Goal: Task Accomplishment & Management: Manage account settings

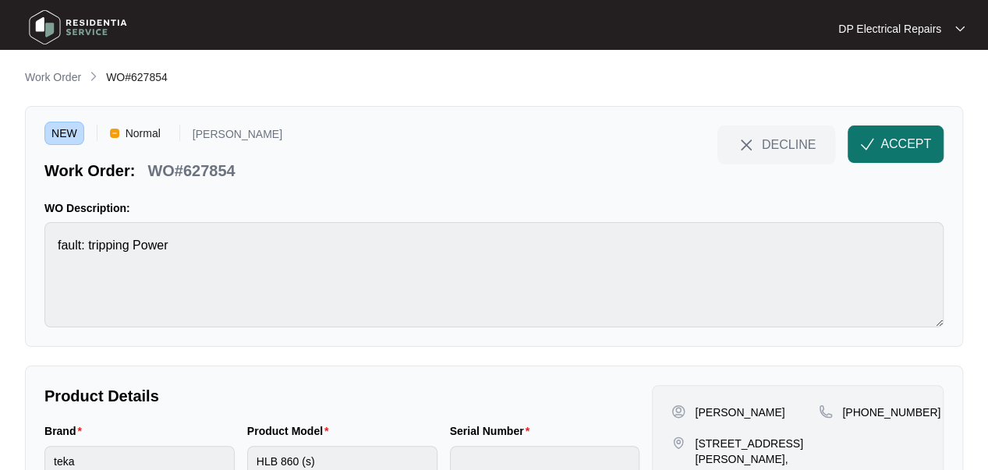
click at [878, 145] on button "ACCEPT" at bounding box center [896, 144] width 96 height 37
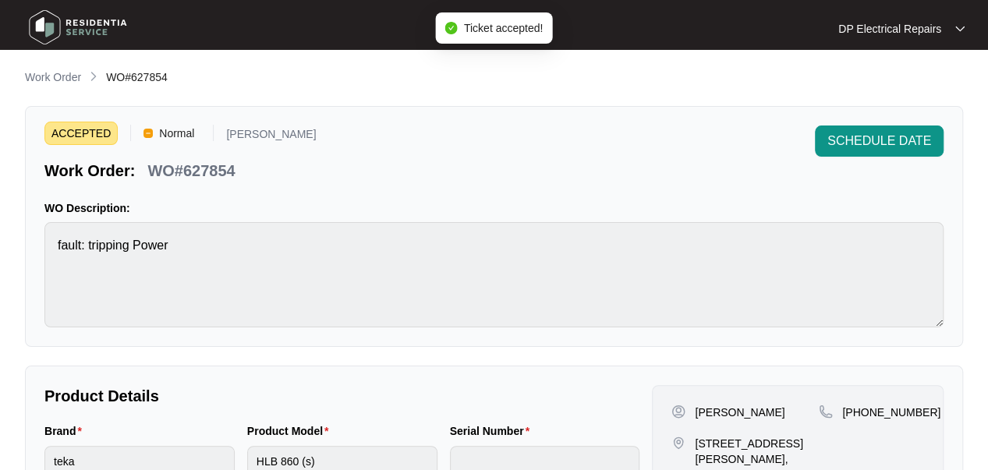
click at [217, 169] on p "WO#627854" at bounding box center [190, 171] width 87 height 22
copy p "627854"
click at [442, 194] on div "ACCEPTED Normal [PERSON_NAME] Work Order: WO#627854 SCHEDULE DATE WO Descriptio…" at bounding box center [494, 226] width 939 height 241
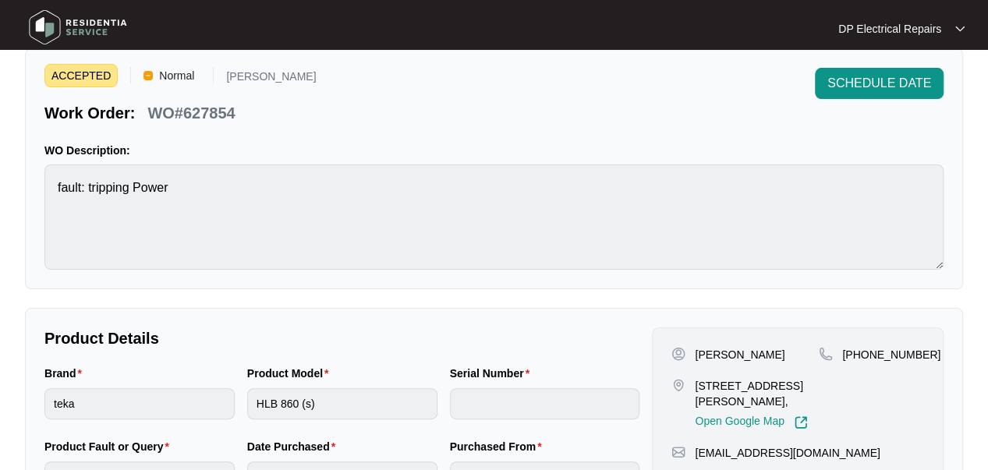
scroll to position [156, 0]
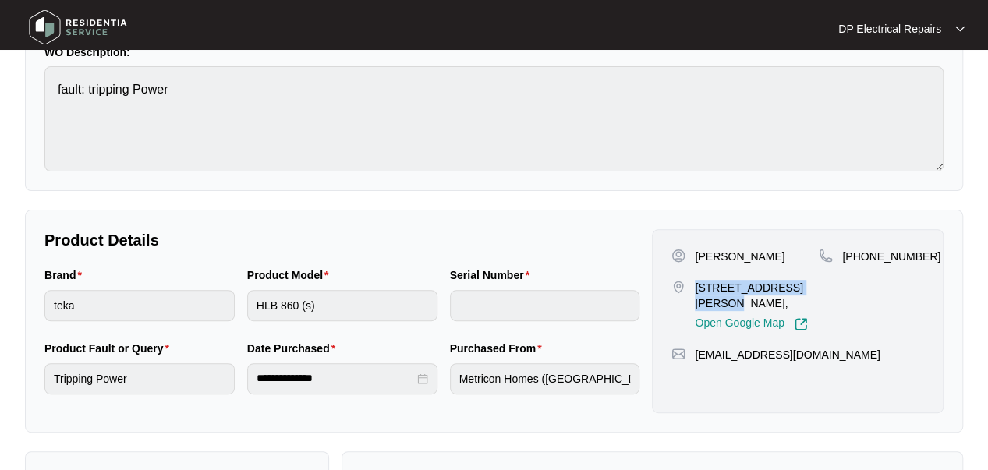
drag, startPoint x: 694, startPoint y: 283, endPoint x: 814, endPoint y: 287, distance: 119.4
click at [814, 287] on p "[STREET_ADDRESS][PERSON_NAME]," at bounding box center [757, 295] width 124 height 31
copy p "[STREET_ADDRESS][PERSON_NAME]"
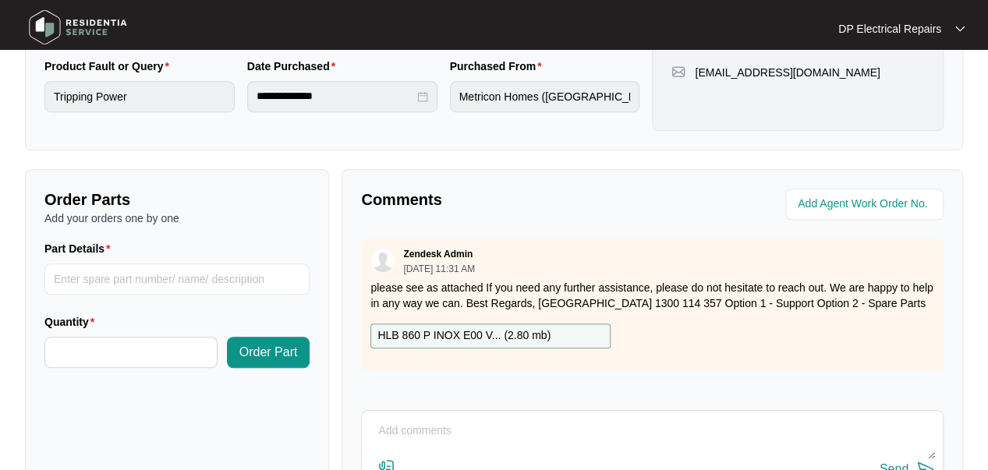
scroll to position [421, 0]
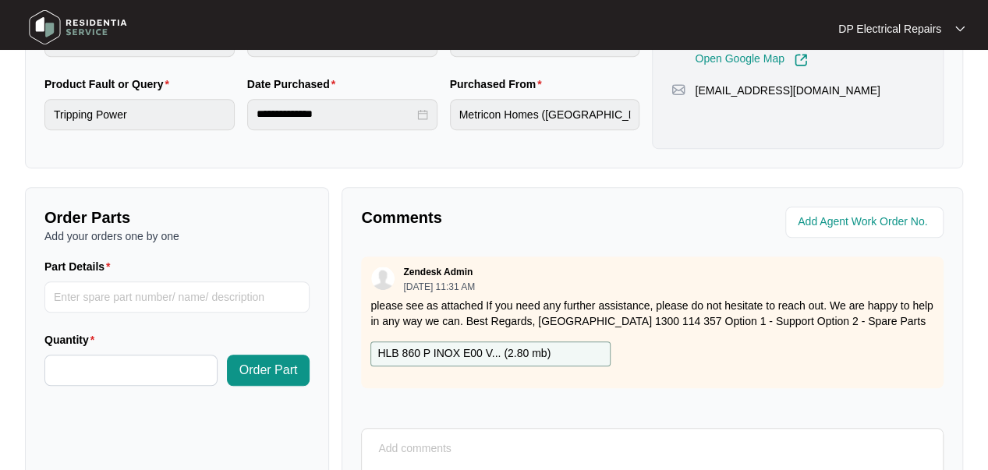
click at [441, 359] on p "HLB 860 P INOX E00 V... ( 2.80 mb )" at bounding box center [464, 354] width 173 height 17
click at [445, 346] on p "HLB 860 P INOX E00 V... ( 2.80 mb )" at bounding box center [464, 354] width 173 height 17
drag, startPoint x: 442, startPoint y: 346, endPoint x: 406, endPoint y: 352, distance: 36.4
click at [406, 352] on p "HLB 860 P INOX E00 V... ( 2.80 mb )" at bounding box center [464, 354] width 173 height 17
click at [406, 351] on p "HLB 860 P INOX E00 V... ( 2.80 mb )" at bounding box center [464, 354] width 173 height 17
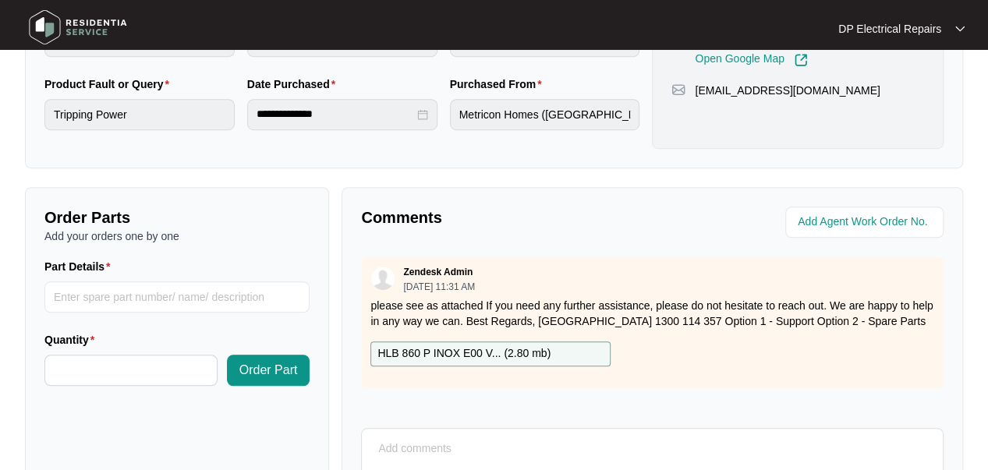
click at [493, 351] on p "HLB 860 P INOX E00 V... ( 2.80 mb )" at bounding box center [464, 354] width 173 height 17
click at [547, 346] on p "HLB 860 P INOX E00 V... ( 2.80 mb )" at bounding box center [464, 354] width 173 height 17
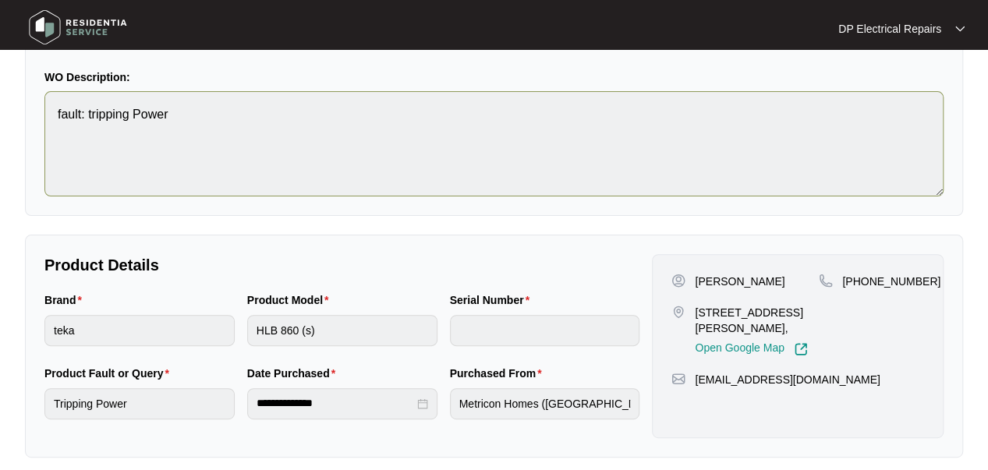
scroll to position [156, 0]
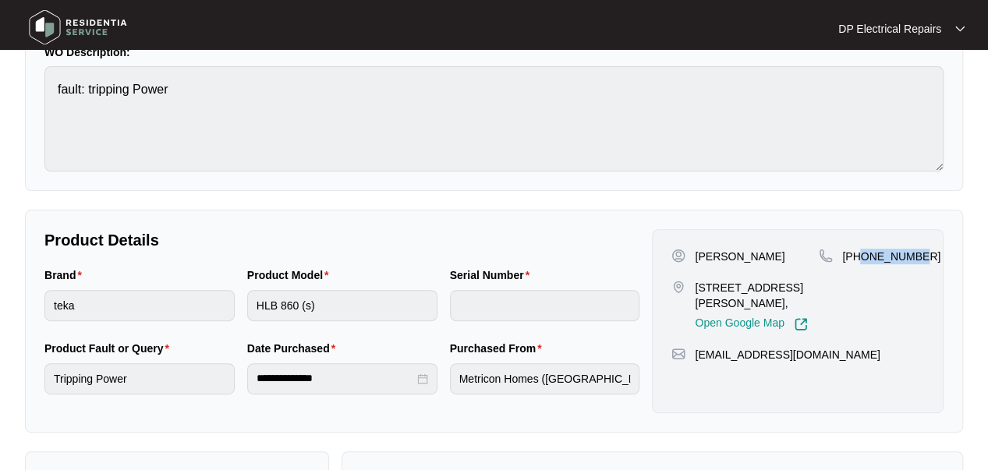
drag, startPoint x: 861, startPoint y: 254, endPoint x: 922, endPoint y: 255, distance: 61.6
click at [922, 255] on div "[PHONE_NUMBER]" at bounding box center [871, 257] width 105 height 16
copy p "407402233"
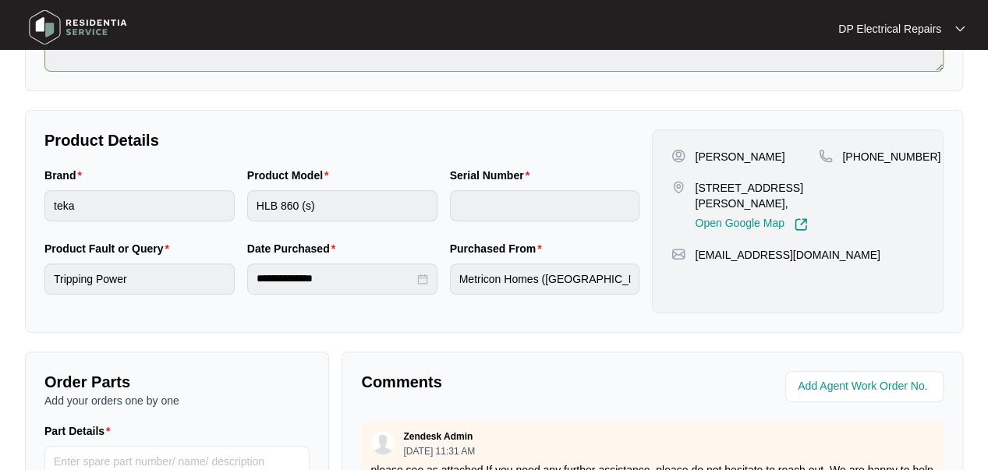
scroll to position [312, 0]
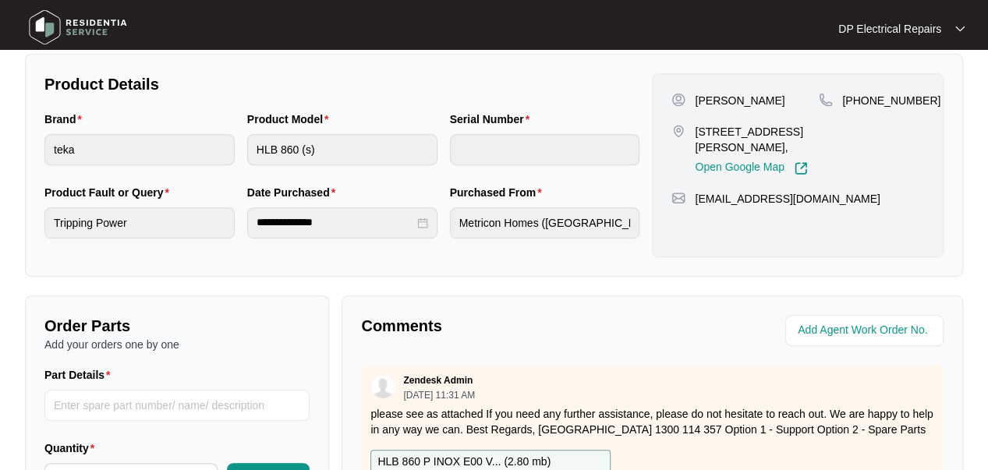
click at [654, 321] on div at bounding box center [801, 330] width 297 height 31
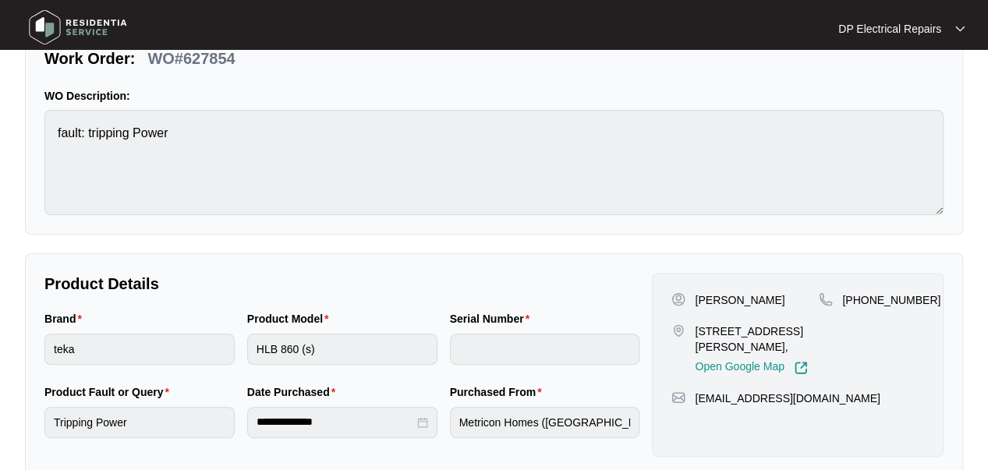
scroll to position [78, 0]
